Goal: Information Seeking & Learning: Learn about a topic

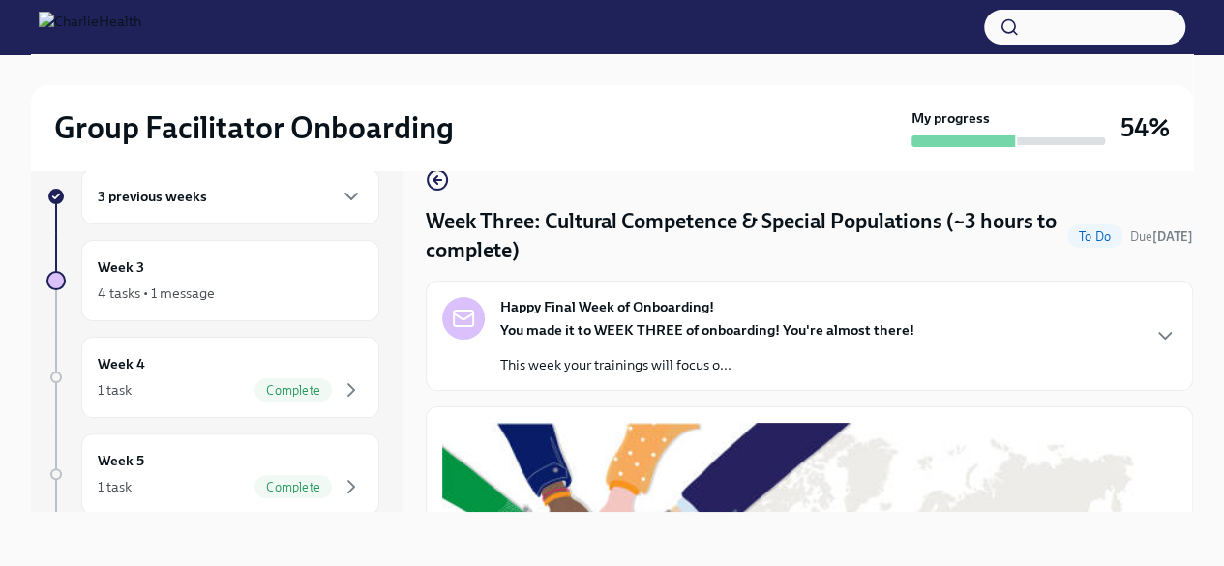
scroll to position [990, 0]
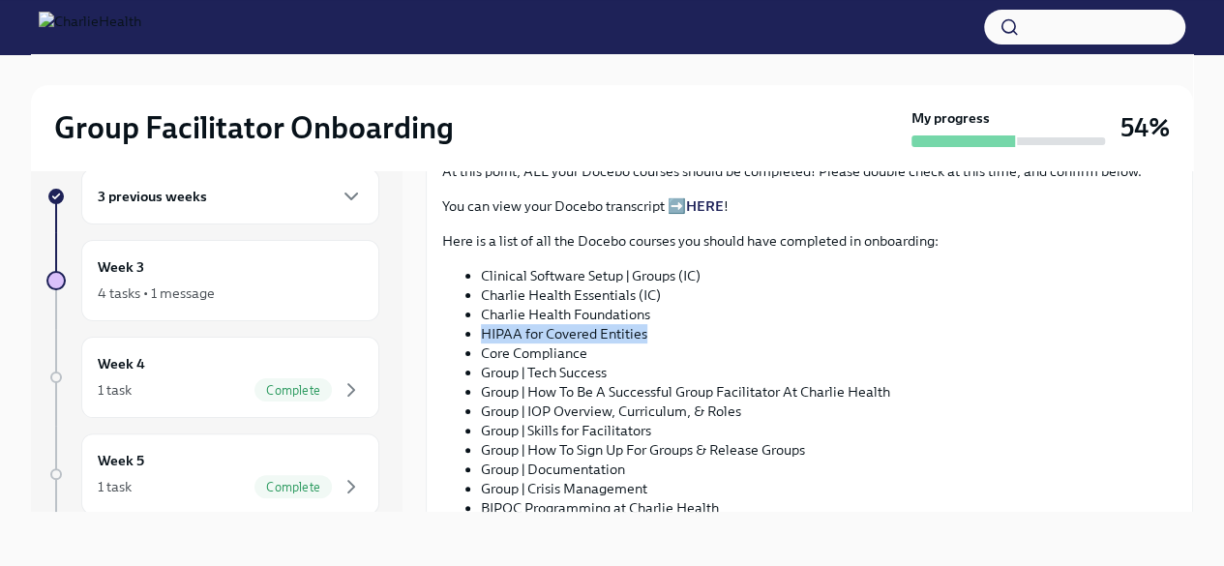
drag, startPoint x: 647, startPoint y: 329, endPoint x: 481, endPoint y: 326, distance: 165.5
click at [481, 326] on li "HIPAA for Covered Entities" at bounding box center [829, 333] width 696 height 19
copy li "HIPAA for Covered Entities"
drag, startPoint x: 598, startPoint y: 346, endPoint x: 463, endPoint y: 344, distance: 135.5
click at [463, 344] on ul "Clinical Software Setup | Groups (IC) Charlie Health Essentials (IC) Charlie He…" at bounding box center [809, 401] width 735 height 271
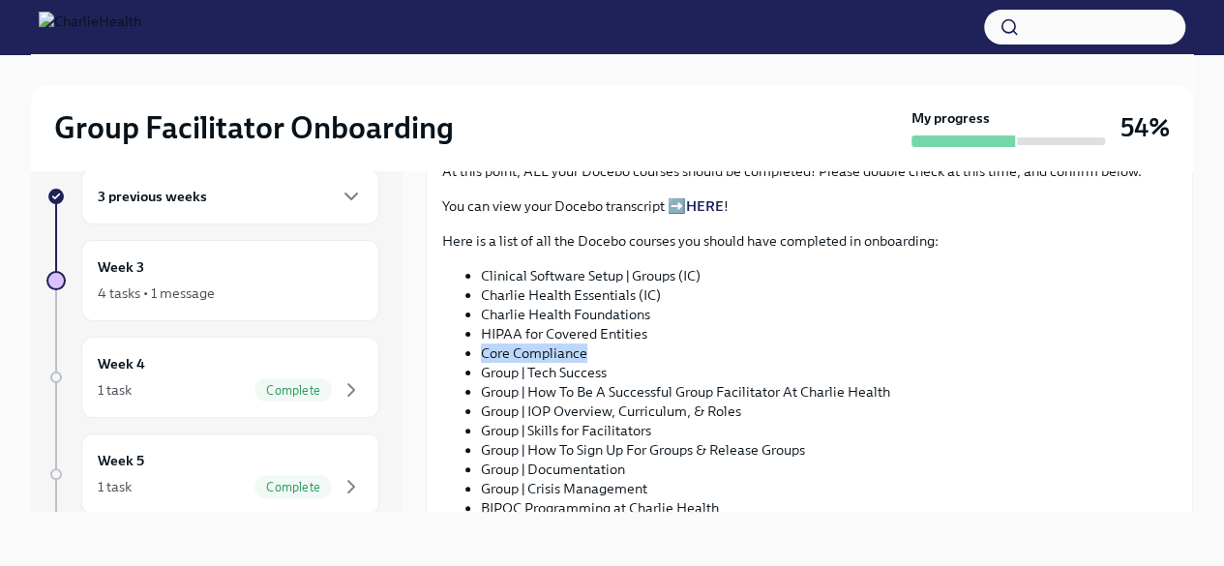
click at [521, 346] on li "Core Compliance" at bounding box center [829, 353] width 696 height 19
drag, startPoint x: 583, startPoint y: 342, endPoint x: 472, endPoint y: 346, distance: 110.4
click at [472, 346] on ul "Clinical Software Setup | Groups (IC) Charlie Health Essentials (IC) Charlie He…" at bounding box center [809, 401] width 735 height 271
click at [571, 344] on li "Core Compliance" at bounding box center [829, 353] width 696 height 19
drag, startPoint x: 593, startPoint y: 343, endPoint x: 478, endPoint y: 353, distance: 115.7
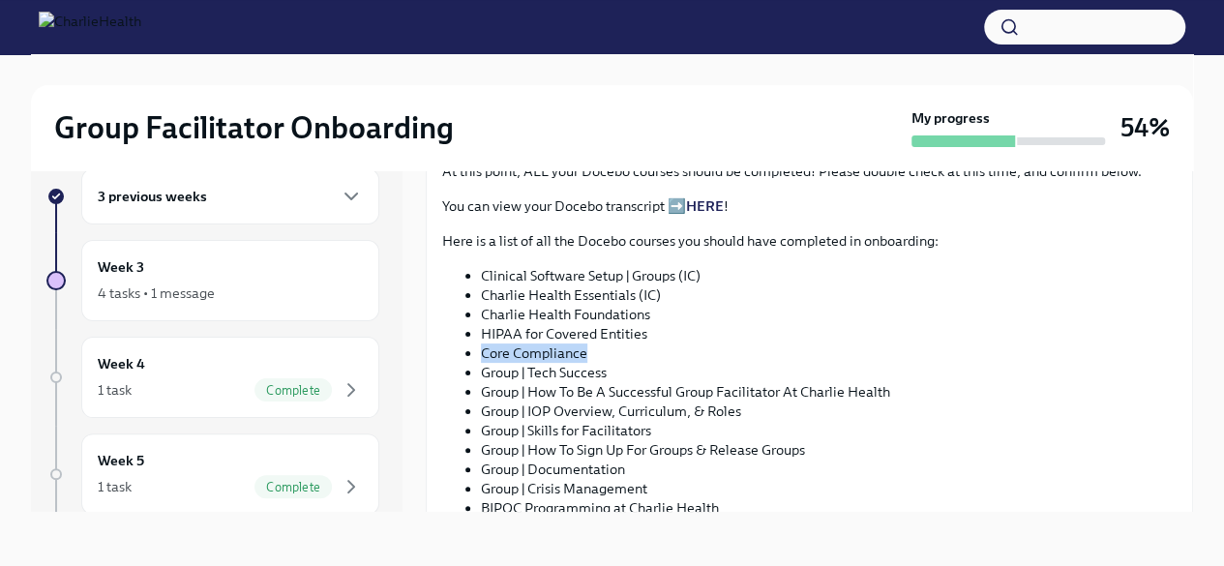
click at [478, 353] on ul "Clinical Software Setup | Groups (IC) Charlie Health Essentials (IC) Charlie He…" at bounding box center [809, 401] width 735 height 271
click at [526, 346] on li "Core Compliance" at bounding box center [829, 353] width 696 height 19
drag, startPoint x: 588, startPoint y: 344, endPoint x: 468, endPoint y: 348, distance: 120.1
click at [481, 348] on li "Core Compliance" at bounding box center [829, 353] width 696 height 19
copy li "Core Compliance"
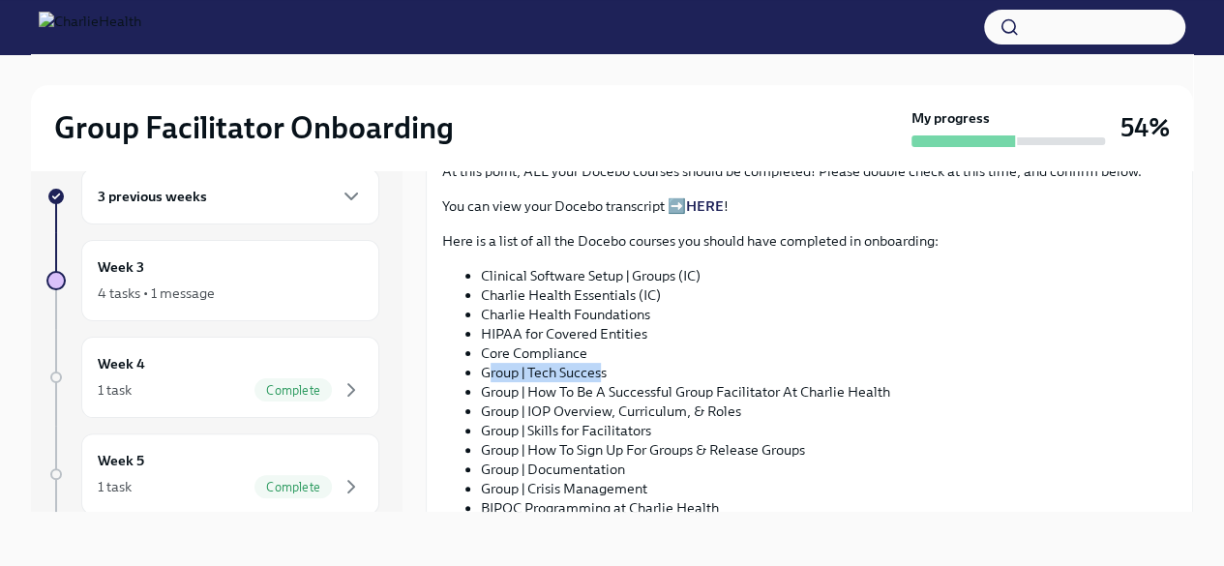
drag, startPoint x: 604, startPoint y: 365, endPoint x: 487, endPoint y: 365, distance: 117.1
click at [487, 365] on li "Group | Tech Success" at bounding box center [829, 372] width 696 height 19
click at [636, 367] on li "Group | Tech Success" at bounding box center [829, 372] width 696 height 19
drag, startPoint x: 614, startPoint y: 367, endPoint x: 478, endPoint y: 370, distance: 135.5
click at [478, 370] on ul "Clinical Software Setup | Groups (IC) Charlie Health Essentials (IC) Charlie He…" at bounding box center [809, 401] width 735 height 271
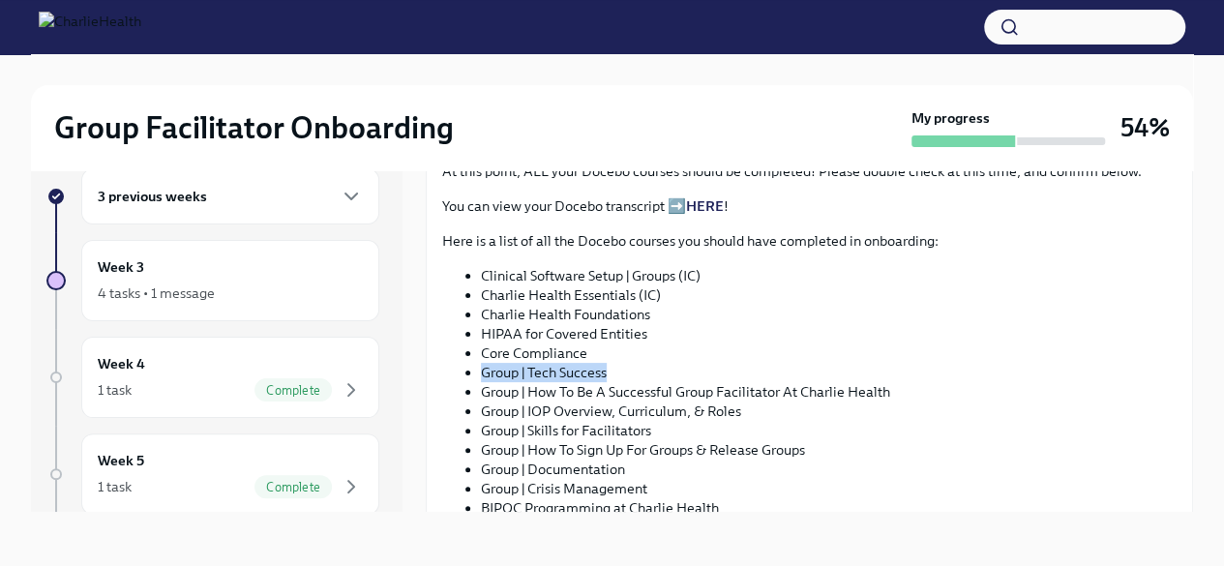
copy li "Group | Tech Success"
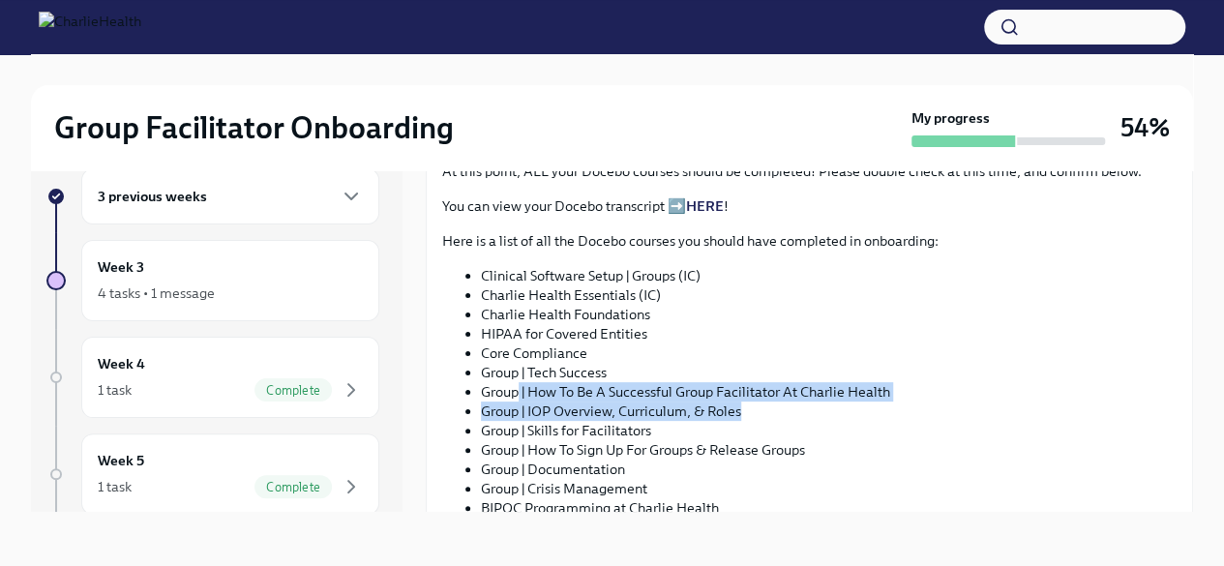
drag, startPoint x: 927, startPoint y: 403, endPoint x: 520, endPoint y: 388, distance: 407.7
click at [520, 388] on ul "Clinical Software Setup | Groups (IC) Charlie Health Essentials (IC) Charlie He…" at bounding box center [809, 401] width 735 height 271
click at [520, 388] on li "Group | How To Be A Successful Group Facilitator At Charlie Health" at bounding box center [829, 391] width 696 height 19
drag, startPoint x: 902, startPoint y: 382, endPoint x: 482, endPoint y: 379, distance: 420.0
click at [482, 382] on li "Group | How To Be A Successful Group Facilitator At Charlie Health" at bounding box center [829, 391] width 696 height 19
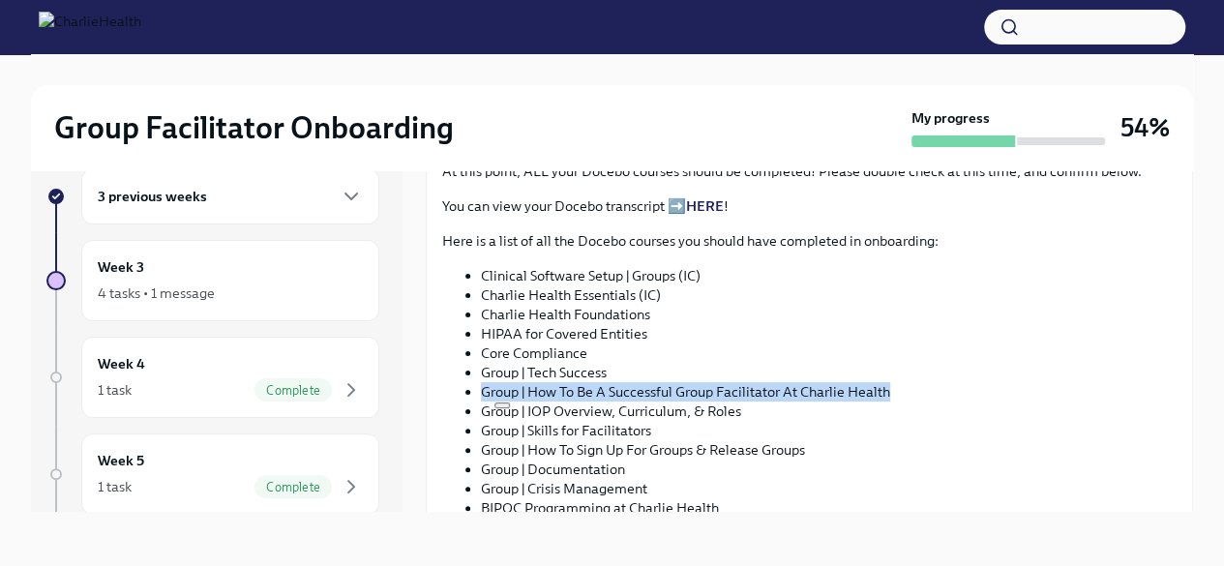
copy li "Group | How To Be A Successful Group Facilitator At Charlie Health"
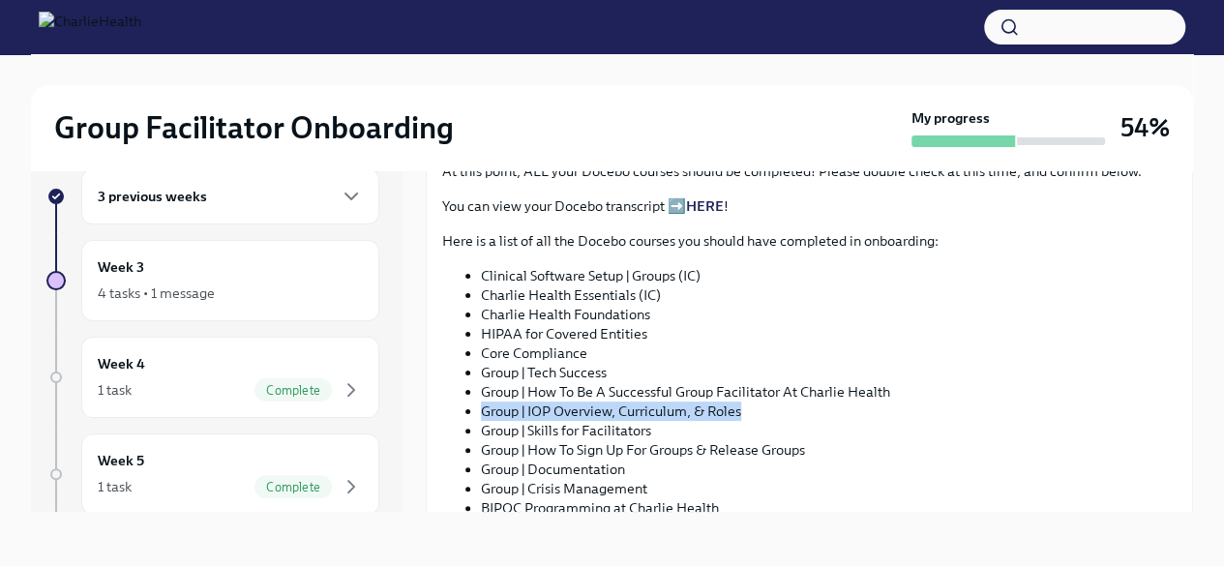
drag, startPoint x: 764, startPoint y: 398, endPoint x: 483, endPoint y: 404, distance: 280.7
click at [483, 404] on li "Group | IOP Overview, Curriculum, & Roles" at bounding box center [829, 411] width 696 height 19
copy li "Group | IOP Overview, Curriculum, & Roles"
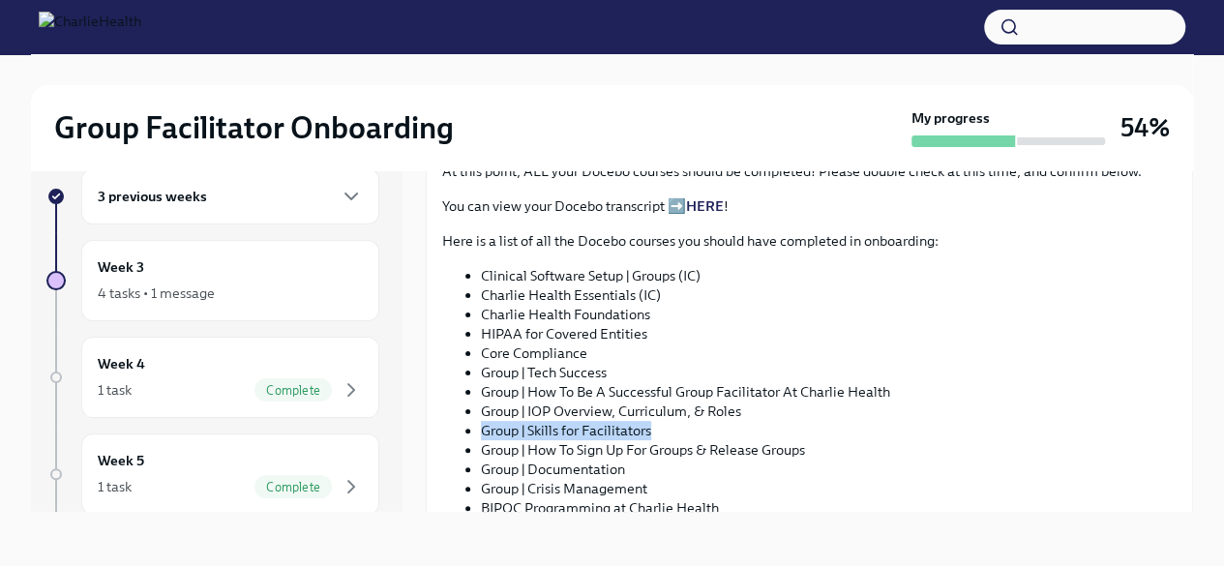
drag, startPoint x: 662, startPoint y: 423, endPoint x: 481, endPoint y: 431, distance: 181.1
click at [481, 431] on li "Group | Skills for Facilitators" at bounding box center [829, 430] width 696 height 19
copy li "Group | Skills for Facilitators"
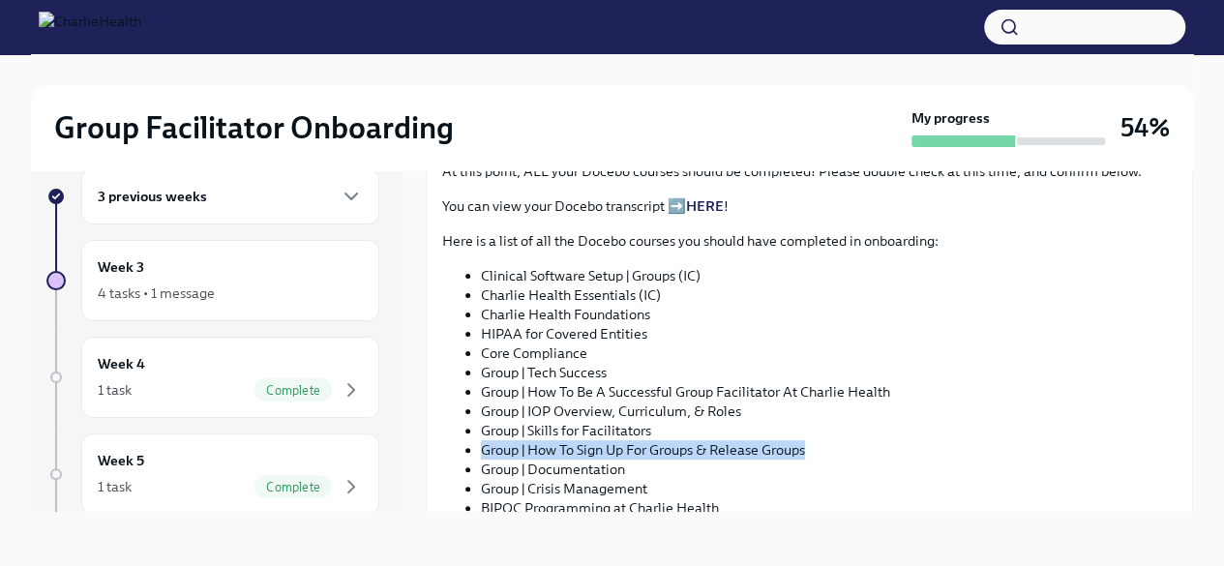
drag, startPoint x: 835, startPoint y: 440, endPoint x: 481, endPoint y: 443, distance: 354.2
click at [481, 443] on li "Group | How To Sign Up For Groups & Release Groups" at bounding box center [829, 449] width 696 height 19
copy li "Group | How To Sign Up For Groups & Release Groups"
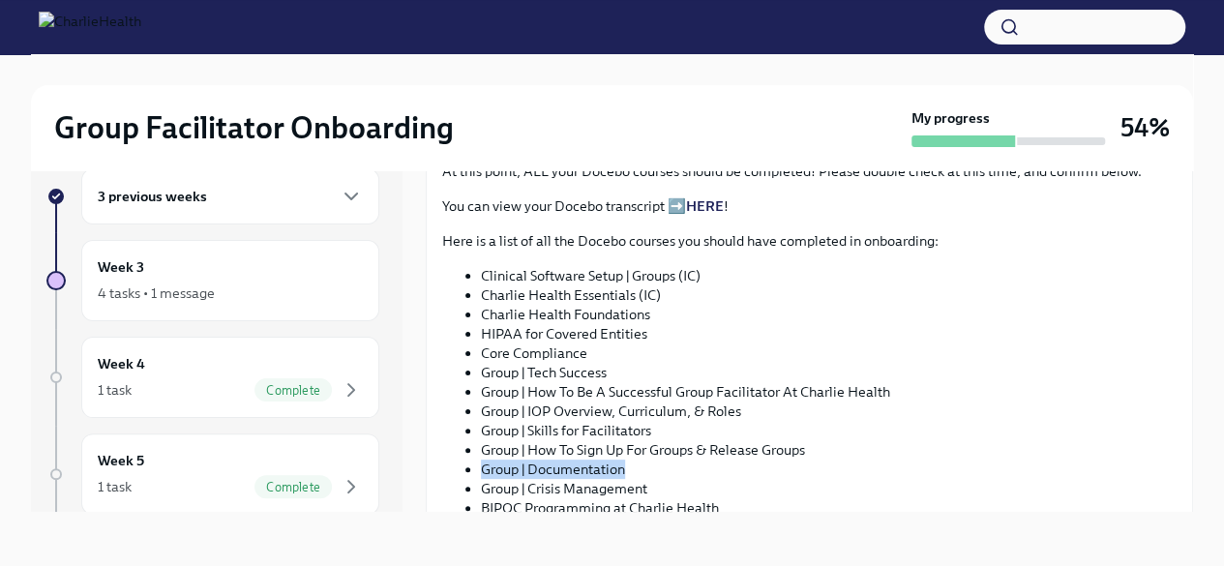
drag, startPoint x: 630, startPoint y: 460, endPoint x: 474, endPoint y: 467, distance: 156.0
click at [474, 467] on ul "Clinical Software Setup | Groups (IC) Charlie Health Essentials (IC) Charlie He…" at bounding box center [809, 401] width 735 height 271
copy li "Group | Documentation"
drag, startPoint x: 659, startPoint y: 483, endPoint x: 486, endPoint y: 481, distance: 173.3
click at [486, 481] on li "Group | Crisis Management" at bounding box center [829, 488] width 696 height 19
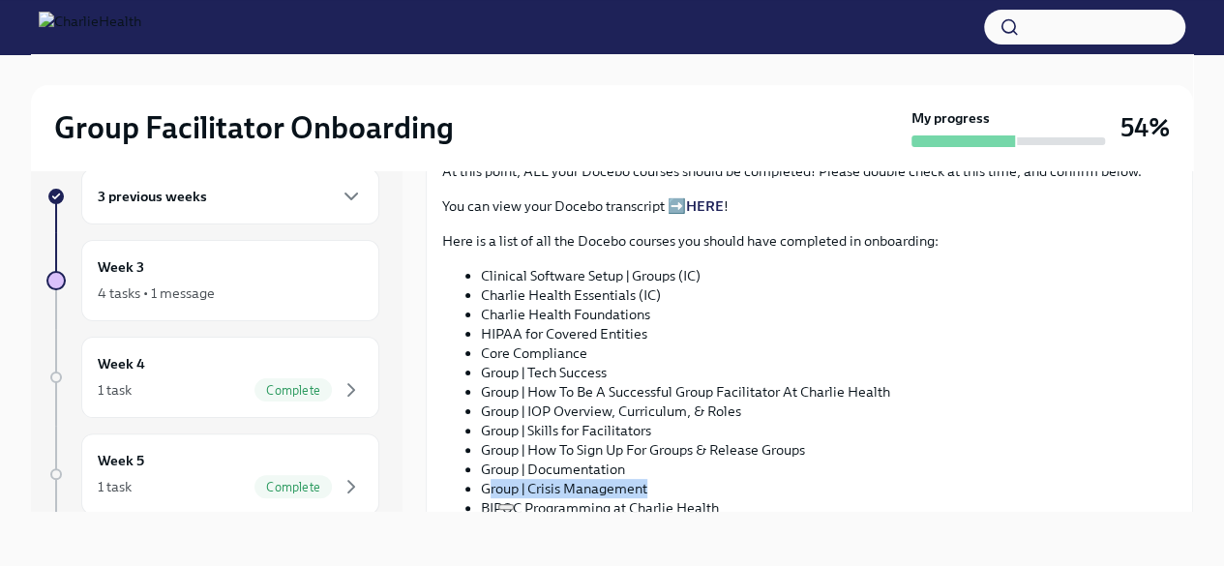
click at [486, 481] on li "Group | Crisis Management" at bounding box center [829, 488] width 696 height 19
drag, startPoint x: 653, startPoint y: 479, endPoint x: 470, endPoint y: 481, distance: 182.9
click at [481, 481] on li "Group | Crisis Management" at bounding box center [829, 488] width 696 height 19
copy li "Group | Crisis Management"
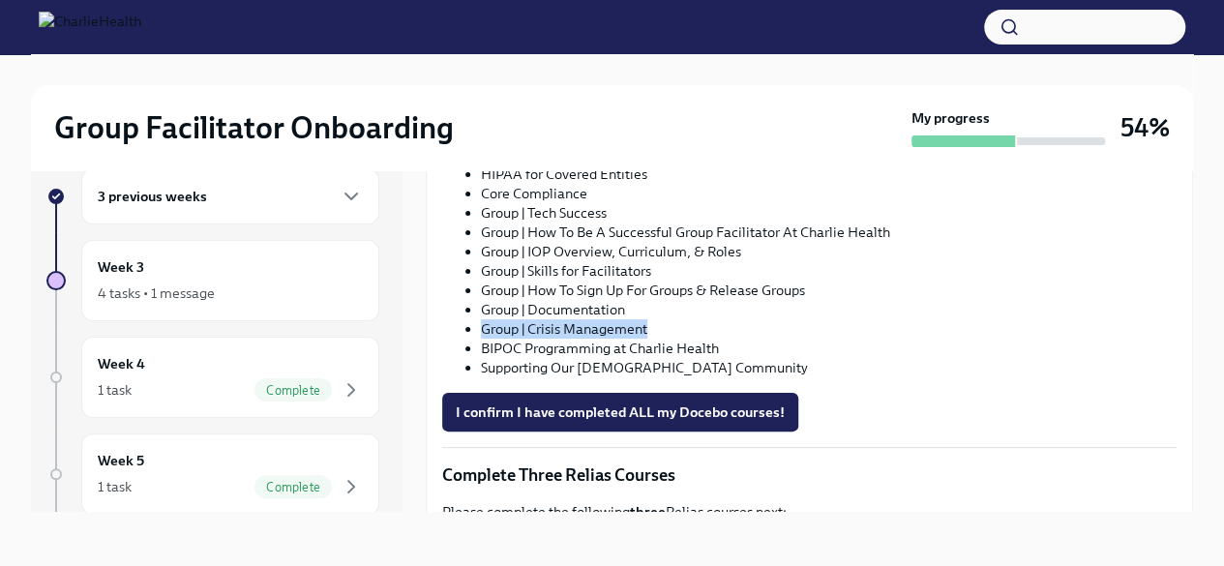
scroll to position [1154, 0]
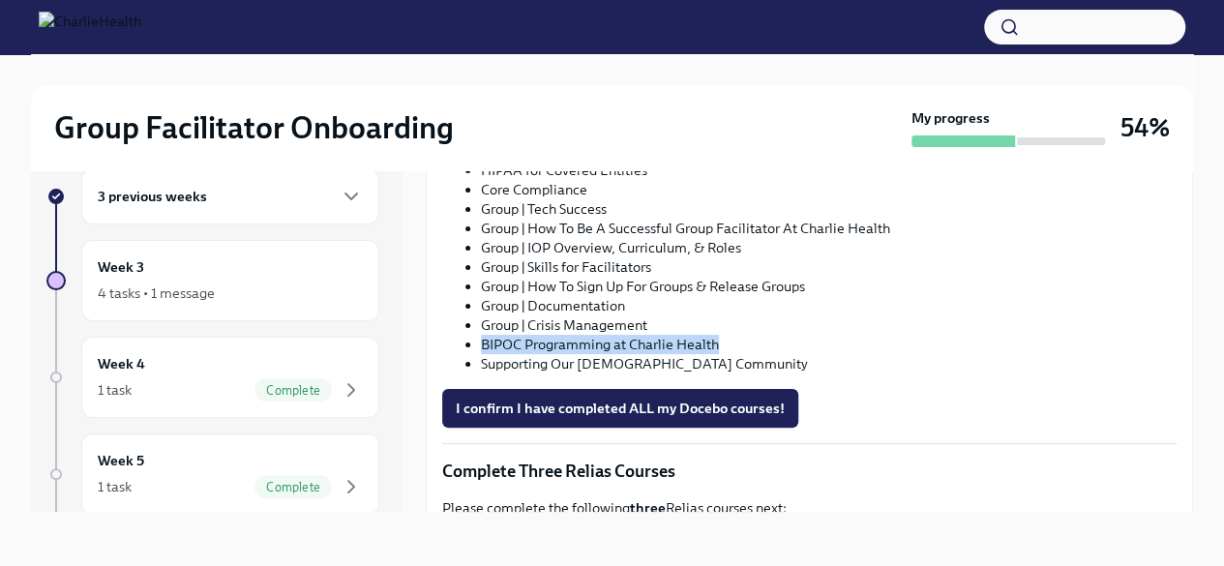
drag, startPoint x: 720, startPoint y: 344, endPoint x: 480, endPoint y: 338, distance: 240.1
click at [481, 338] on li "BIPOC Programming at Charlie Health" at bounding box center [829, 344] width 696 height 19
copy li "BIPOC Programming at Charlie Health"
drag, startPoint x: 729, startPoint y: 358, endPoint x: 460, endPoint y: 358, distance: 269.1
click at [460, 358] on ul "Clinical Software Setup | Groups (IC) Charlie Health Essentials (IC) Charlie He…" at bounding box center [809, 238] width 735 height 271
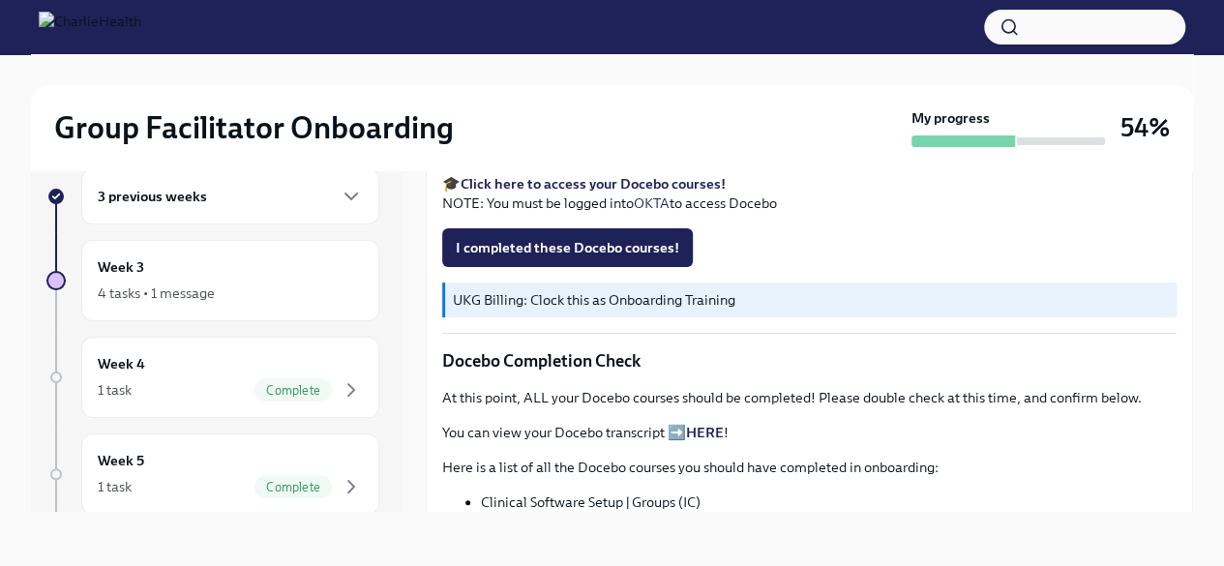
scroll to position [756, 0]
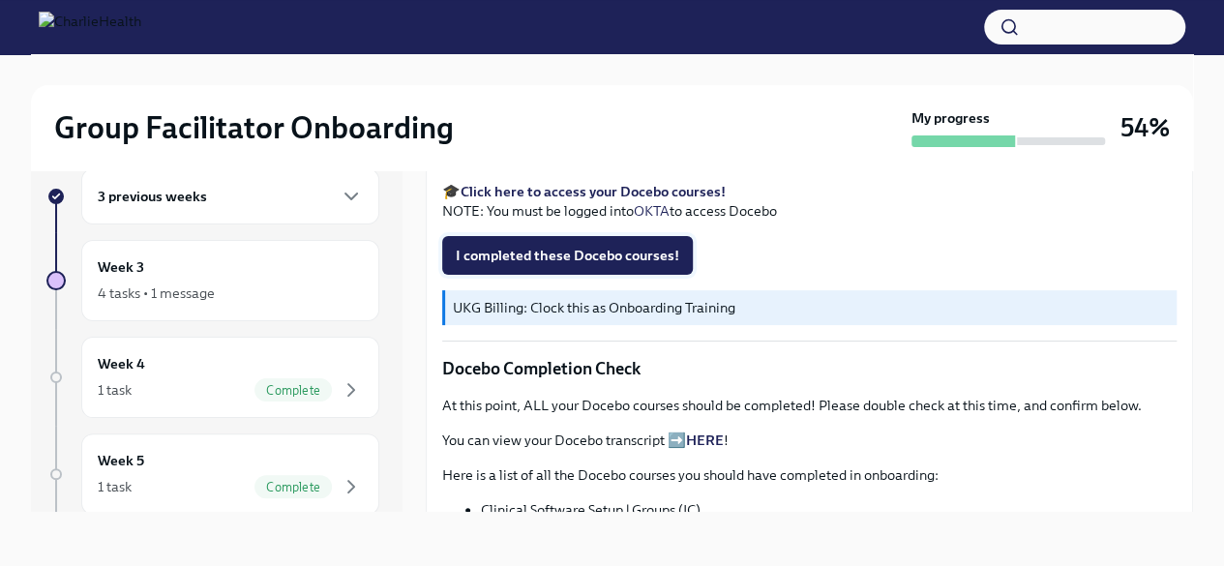
click at [597, 248] on span "I completed these Docebo courses!" at bounding box center [568, 255] width 224 height 19
